Goal: Transaction & Acquisition: Purchase product/service

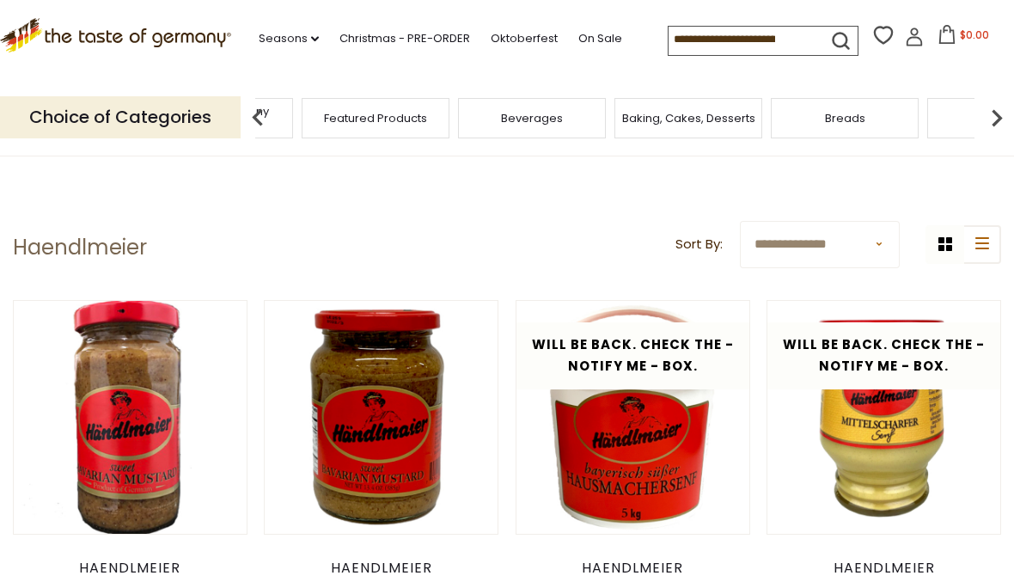
click at [293, 109] on div "Taste of Germany Collections" at bounding box center [219, 118] width 148 height 40
click at [263, 117] on img at bounding box center [258, 118] width 34 height 34
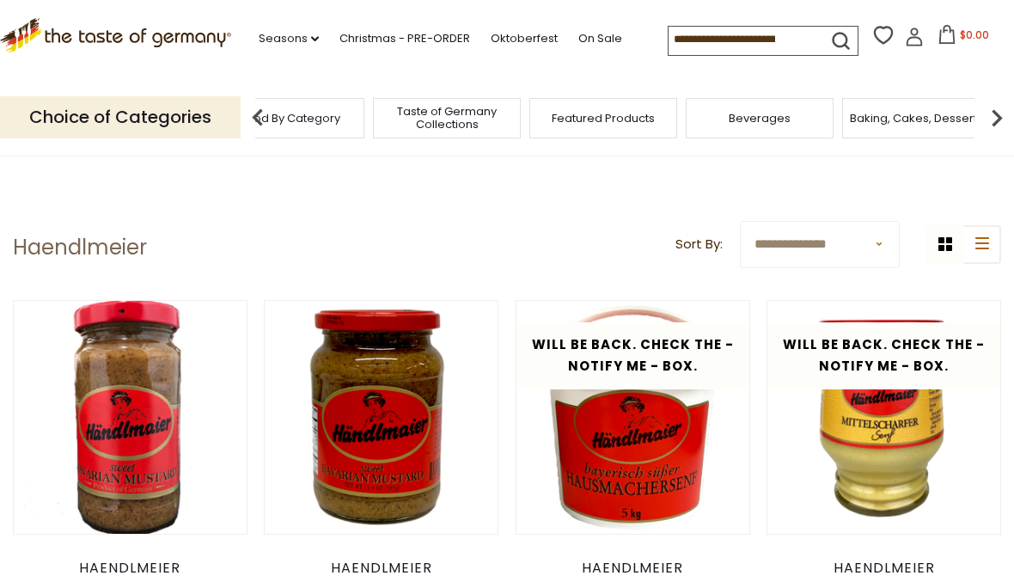
click at [257, 105] on img at bounding box center [258, 118] width 34 height 34
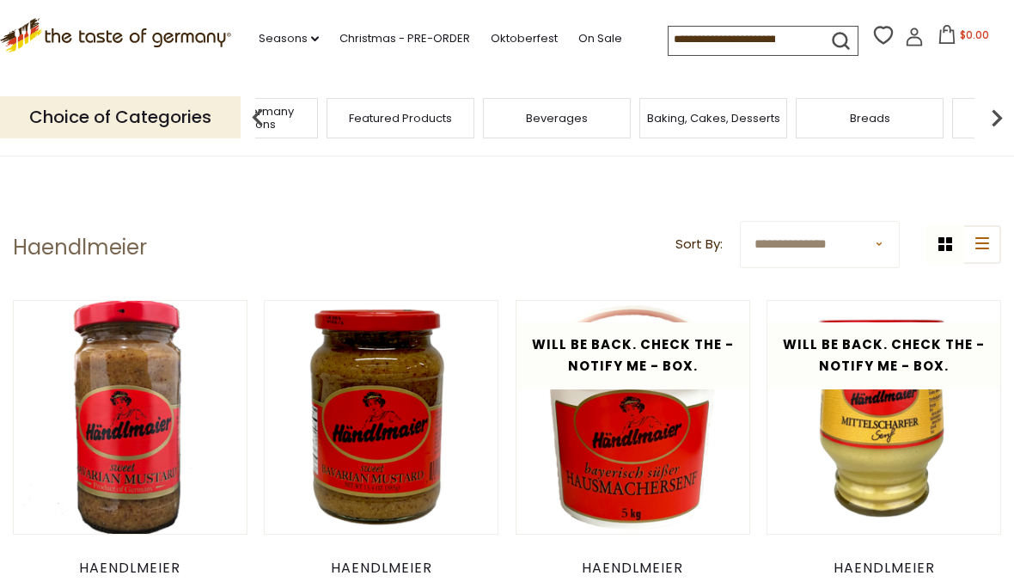
click at [1001, 110] on img at bounding box center [997, 118] width 34 height 34
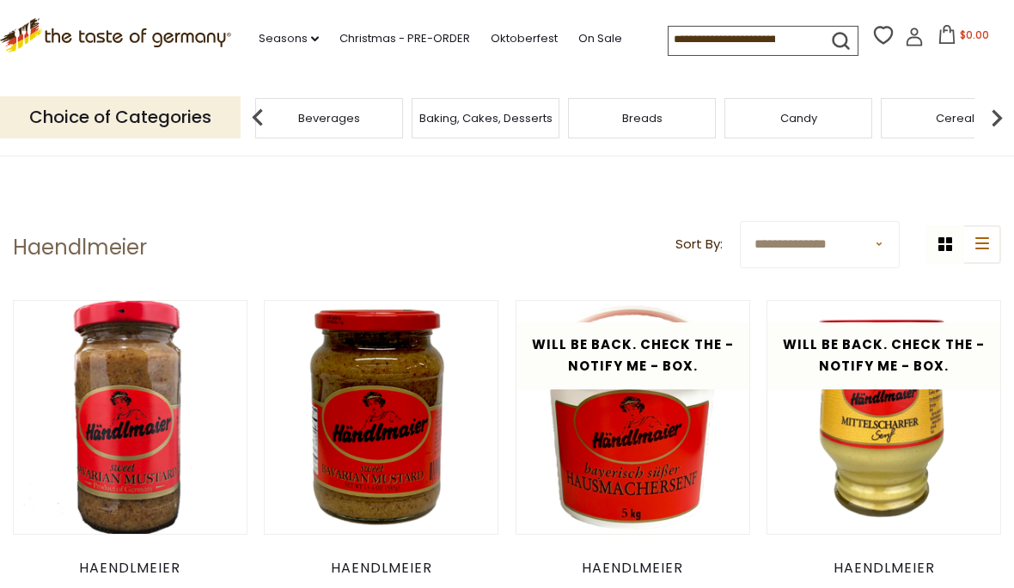
click at [992, 108] on img at bounding box center [997, 118] width 34 height 34
click at [995, 106] on img at bounding box center [997, 118] width 34 height 34
click at [1002, 107] on img at bounding box center [997, 118] width 34 height 34
click at [999, 113] on img at bounding box center [997, 118] width 34 height 34
click at [1003, 114] on img at bounding box center [997, 118] width 34 height 34
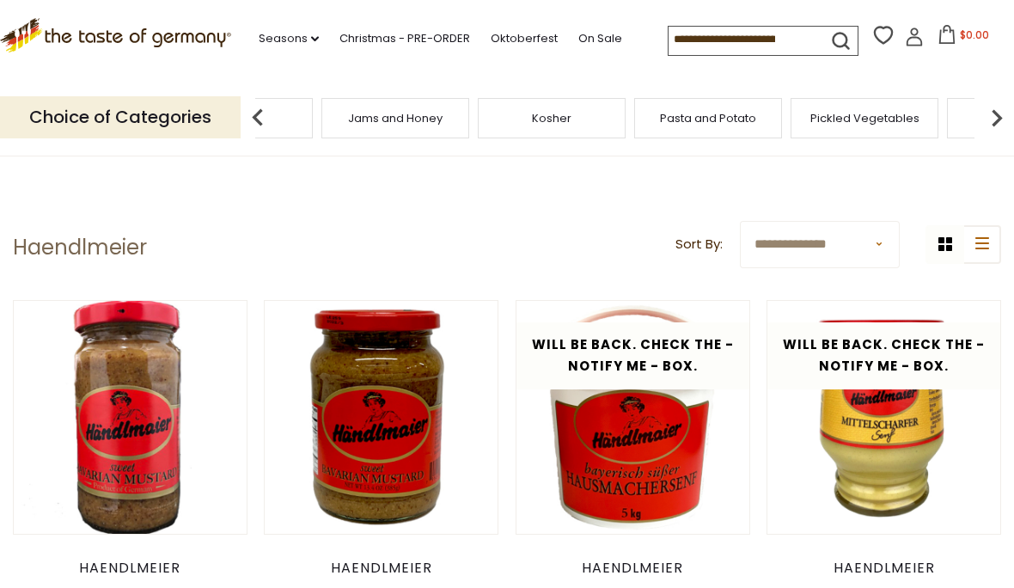
click at [606, 126] on div "Food By Category Taste of Germany Collections Featured Products Beverages Bakin…" at bounding box center [708, 118] width 5163 height 40
click at [254, 110] on img at bounding box center [258, 118] width 34 height 34
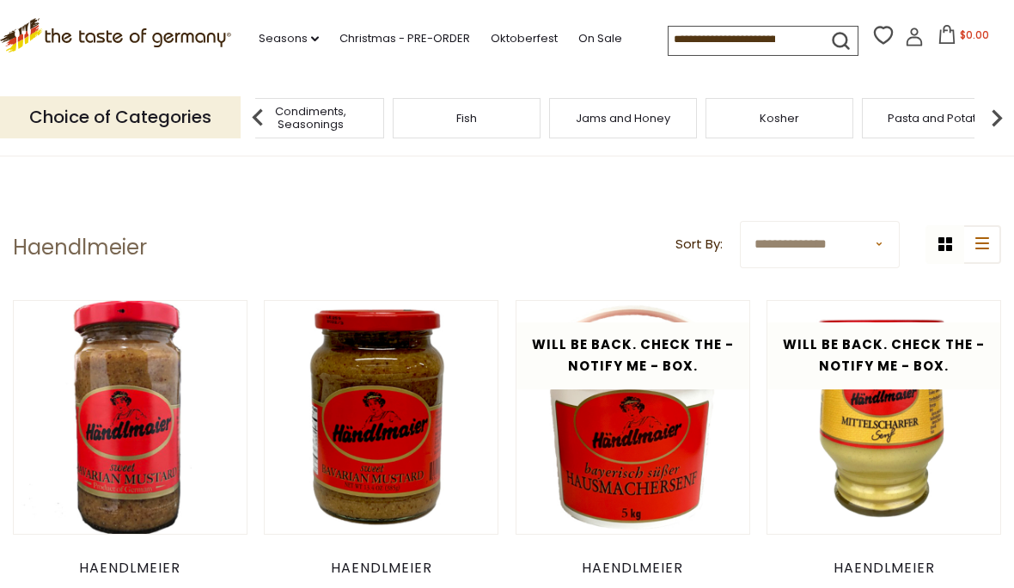
click at [393, 110] on div "Fish" at bounding box center [467, 118] width 148 height 40
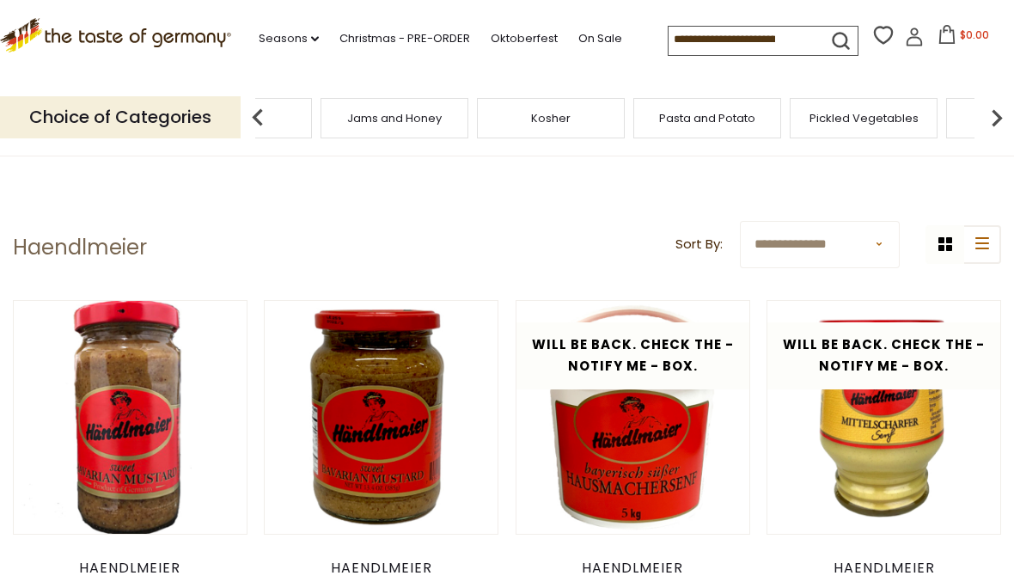
click at [669, 45] on input at bounding box center [741, 39] width 145 height 24
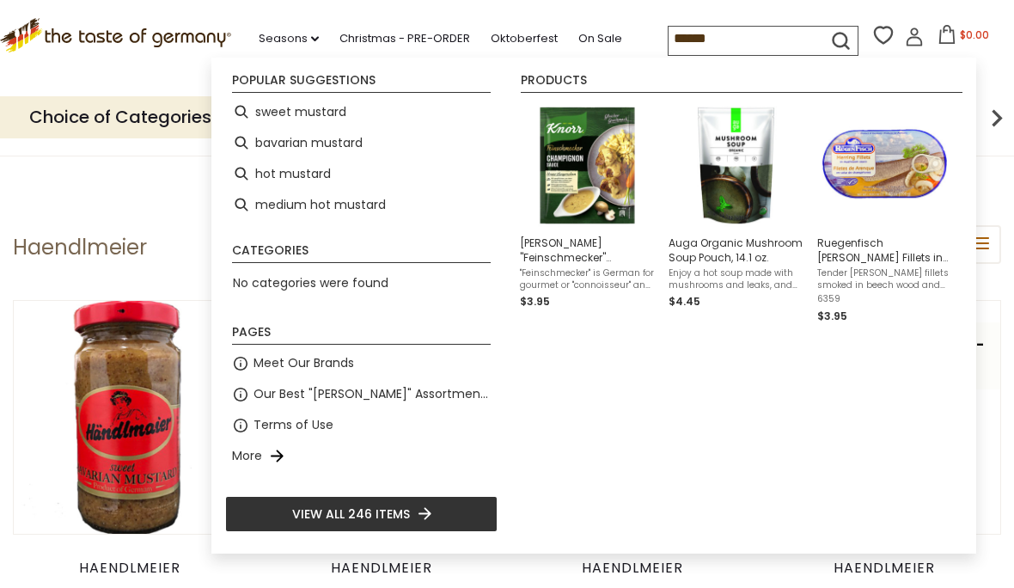
type input "*******"
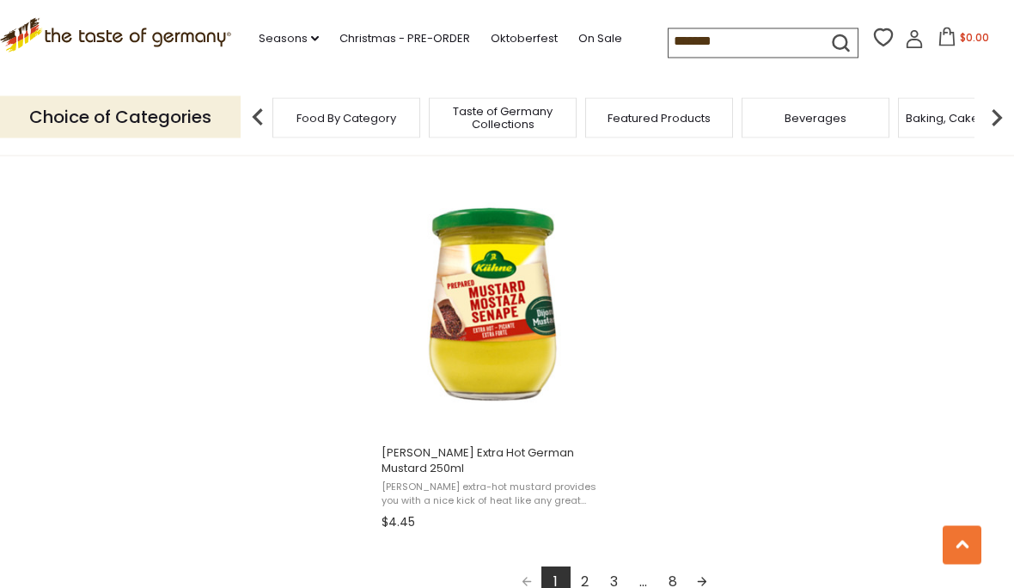
scroll to position [2926, 0]
